Goal: Find contact information: Obtain details needed to contact an individual or organization

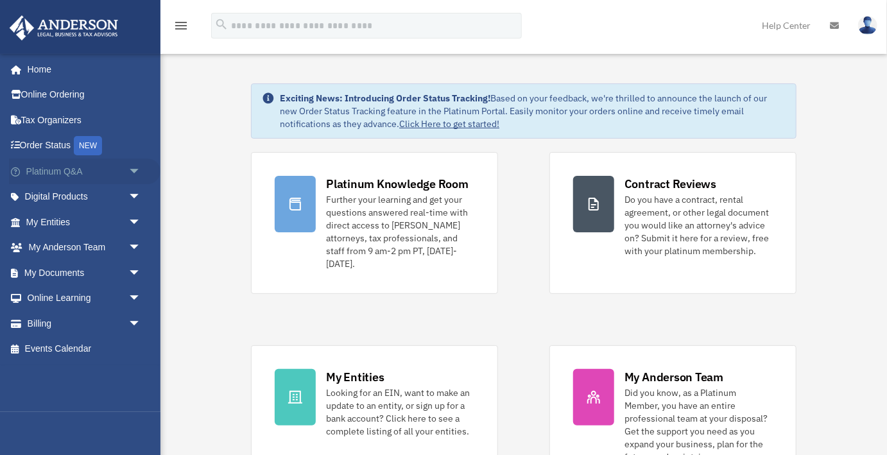
click at [53, 171] on link "Platinum Q&A arrow_drop_down" at bounding box center [85, 172] width 152 height 26
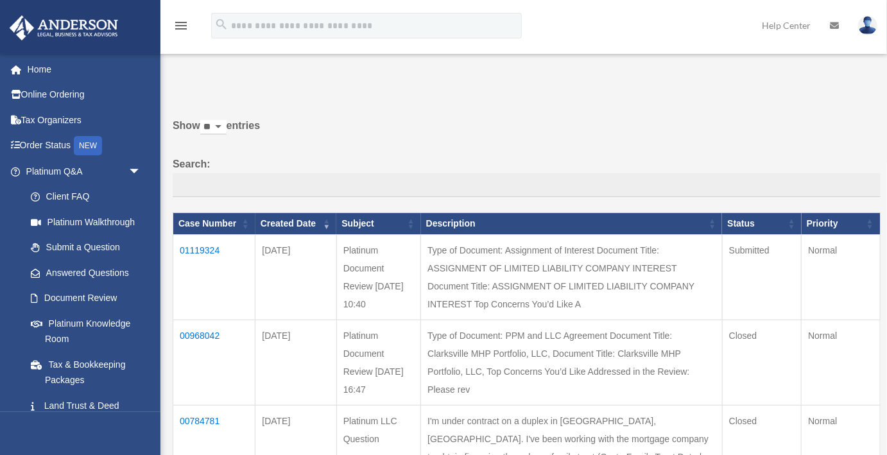
click at [201, 252] on td "01119324" at bounding box center [214, 277] width 82 height 85
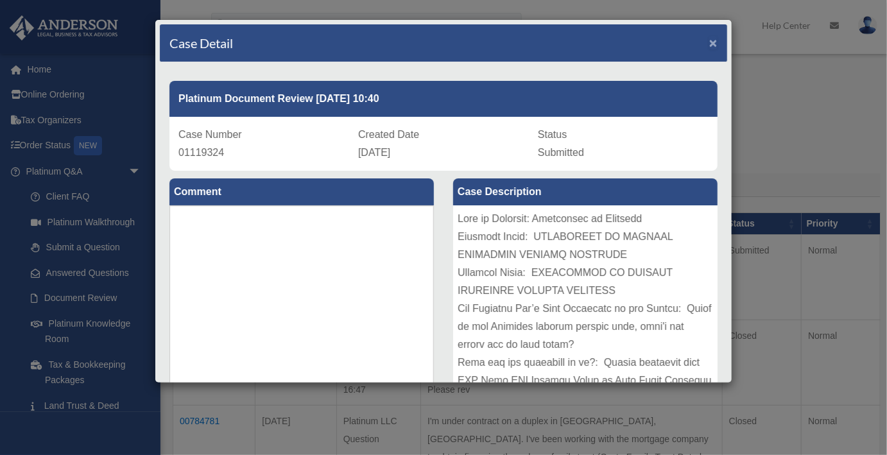
click at [710, 43] on span "×" at bounding box center [713, 42] width 8 height 15
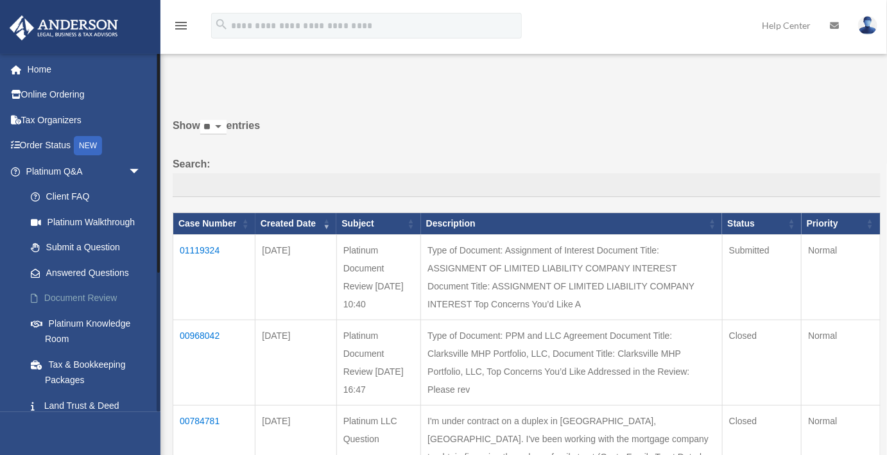
click at [94, 297] on link "Document Review" at bounding box center [89, 299] width 143 height 26
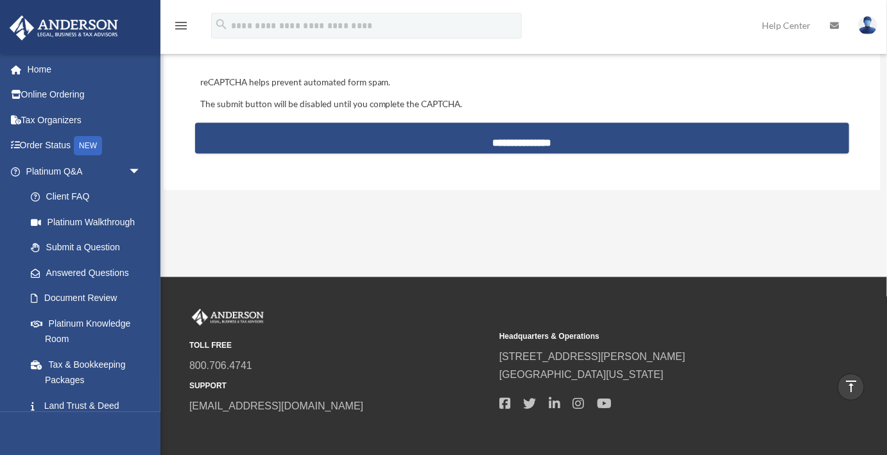
scroll to position [1281, 0]
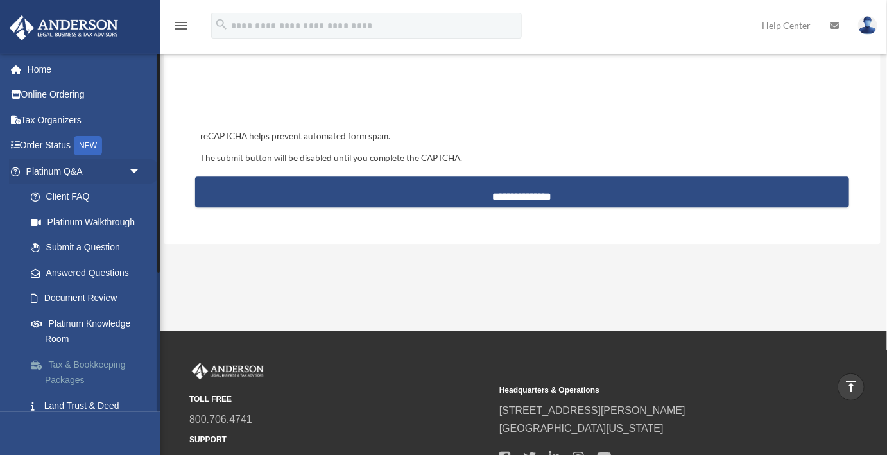
click at [73, 367] on link "Tax & Bookkeeping Packages" at bounding box center [89, 372] width 143 height 41
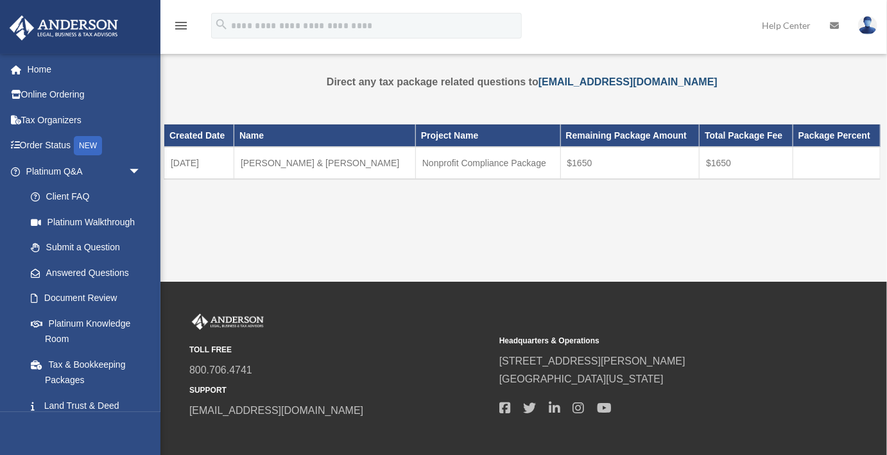
click at [573, 82] on link "[EMAIL_ADDRESS][DOMAIN_NAME]" at bounding box center [628, 81] width 179 height 11
